Goal: Check status: Check status

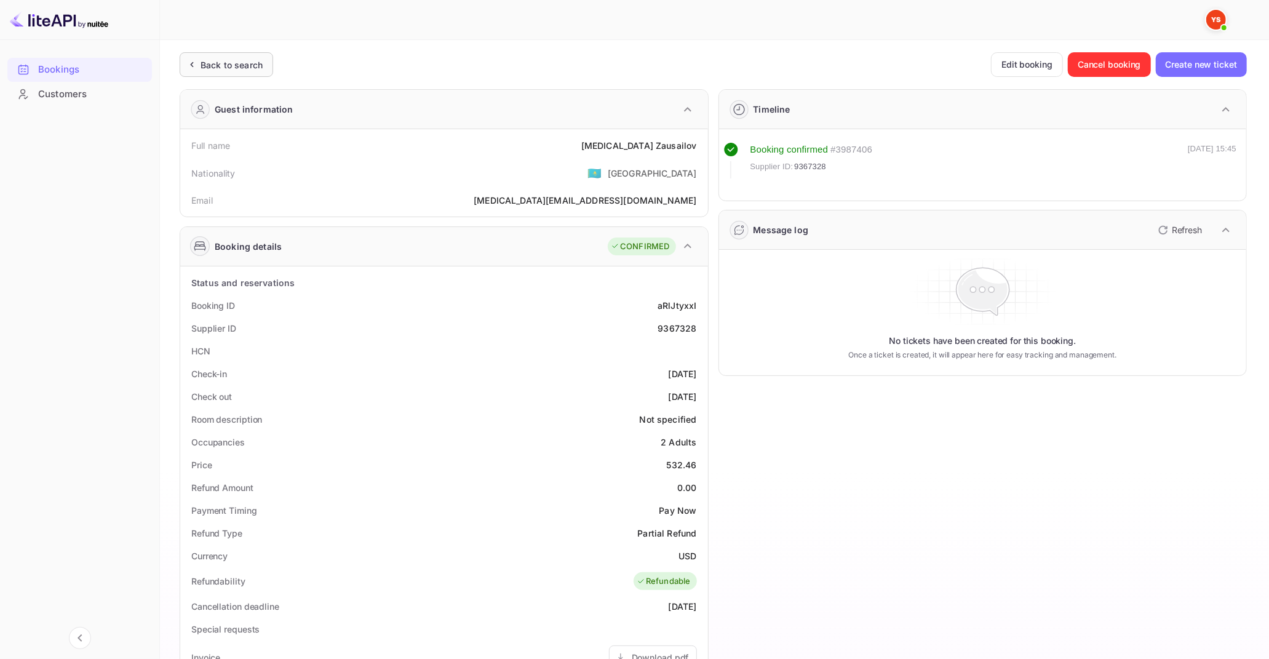
click at [236, 64] on div "Back to search" at bounding box center [232, 64] width 62 height 13
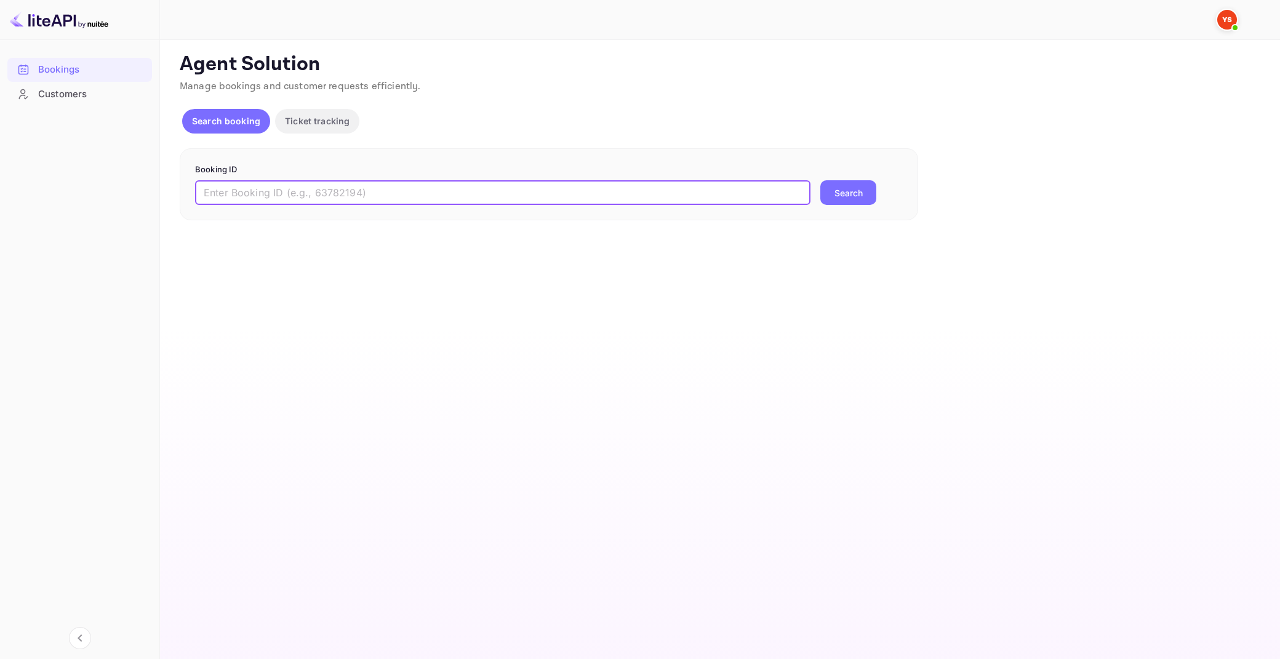
paste input "9350664"
type input "9350664"
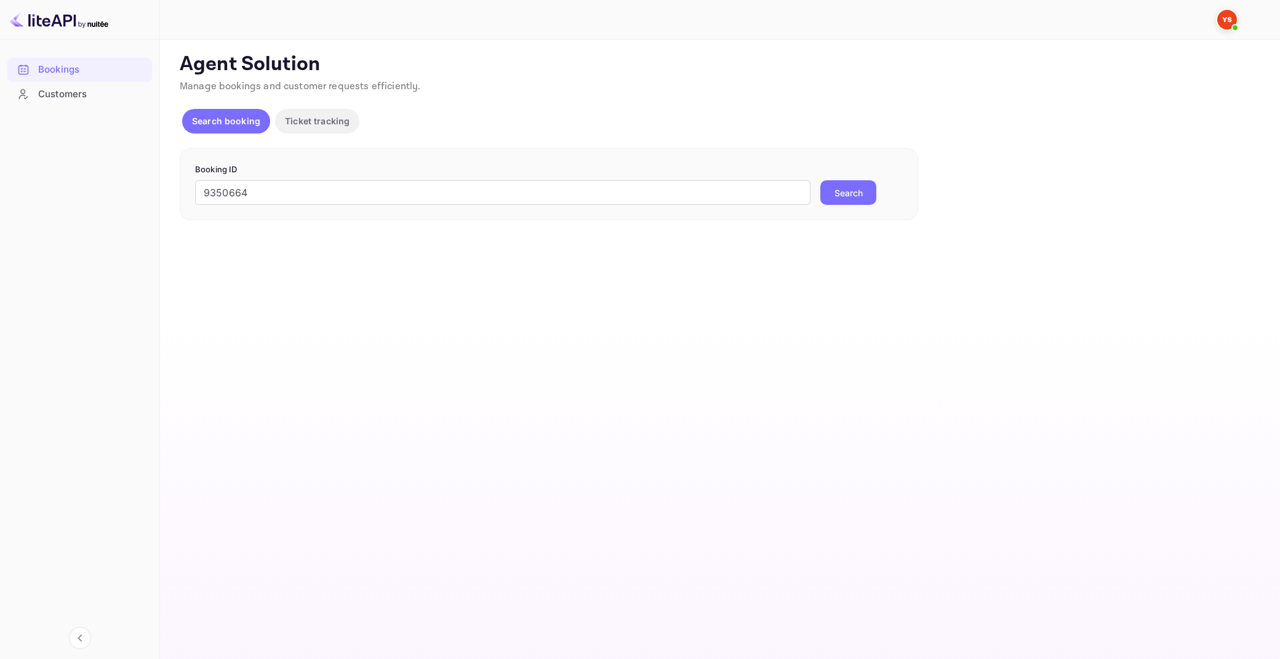
click at [851, 189] on button "Search" at bounding box center [848, 192] width 56 height 25
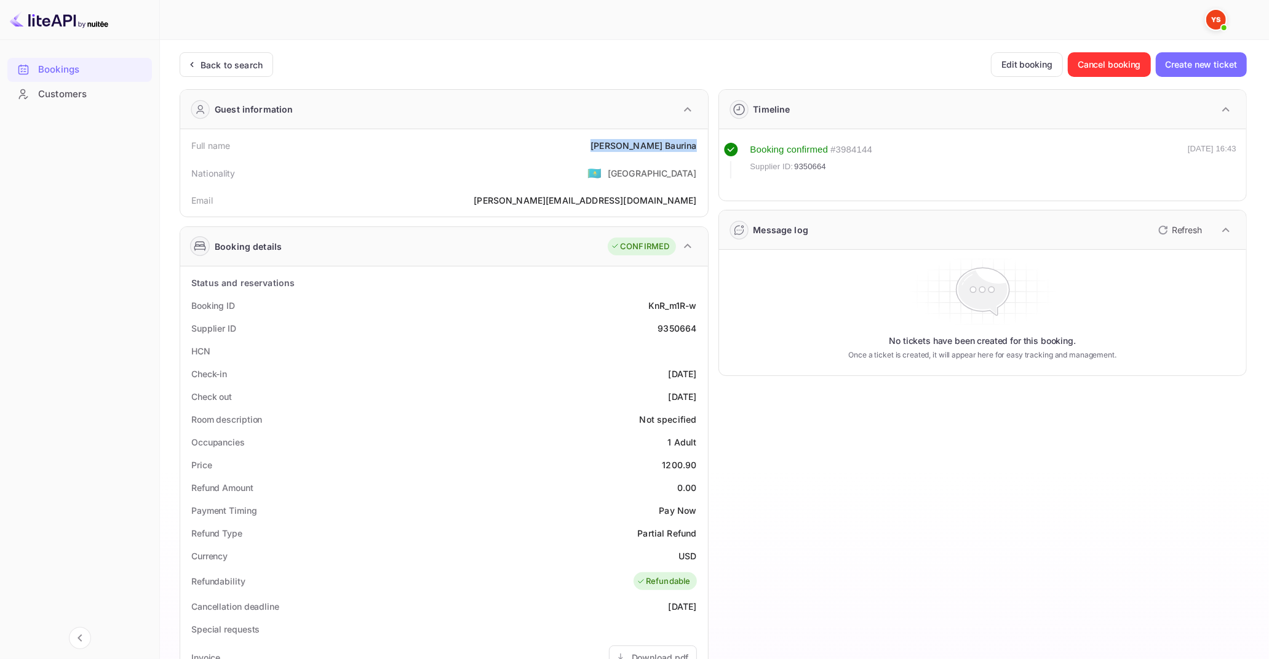
drag, startPoint x: 646, startPoint y: 145, endPoint x: 695, endPoint y: 149, distance: 49.4
click at [695, 149] on div "[PERSON_NAME]" at bounding box center [644, 145] width 106 height 13
copy div "[PERSON_NAME]"
drag, startPoint x: 664, startPoint y: 465, endPoint x: 696, endPoint y: 466, distance: 31.4
click at [696, 466] on div "1200.90" at bounding box center [679, 464] width 34 height 13
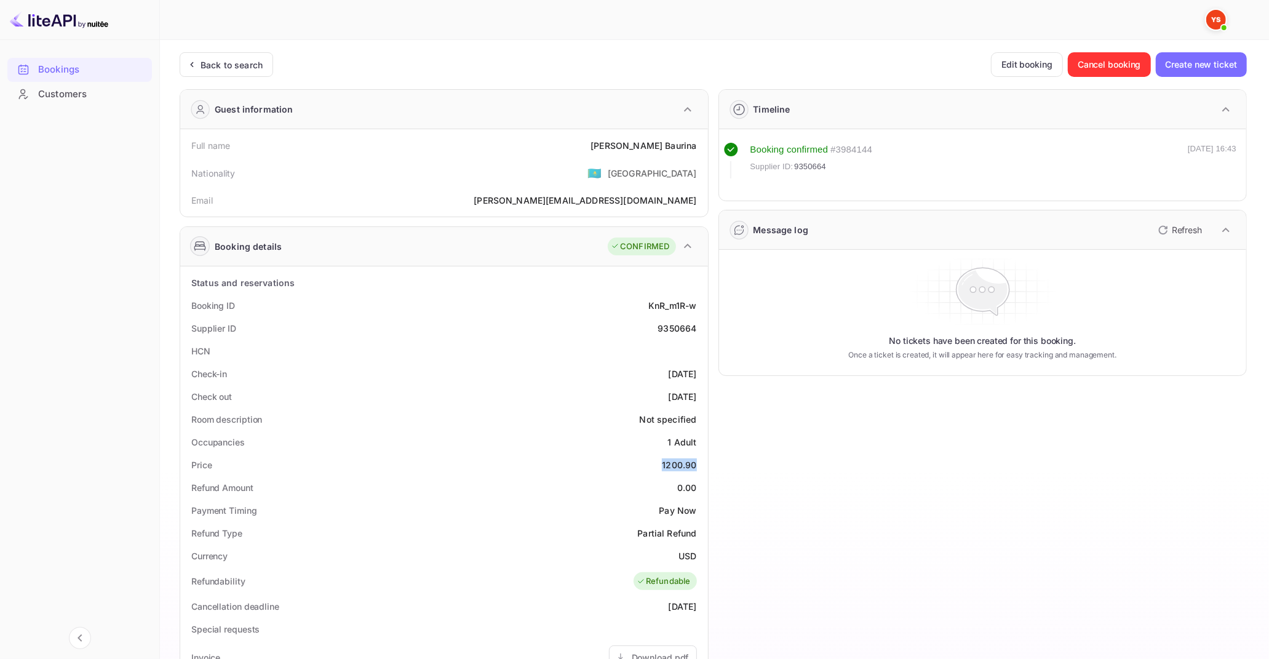
copy div "1200.90"
drag, startPoint x: 679, startPoint y: 552, endPoint x: 694, endPoint y: 556, distance: 15.7
click at [694, 556] on div "USD" at bounding box center [688, 555] width 18 height 13
copy div "USD"
